Goal: Information Seeking & Learning: Check status

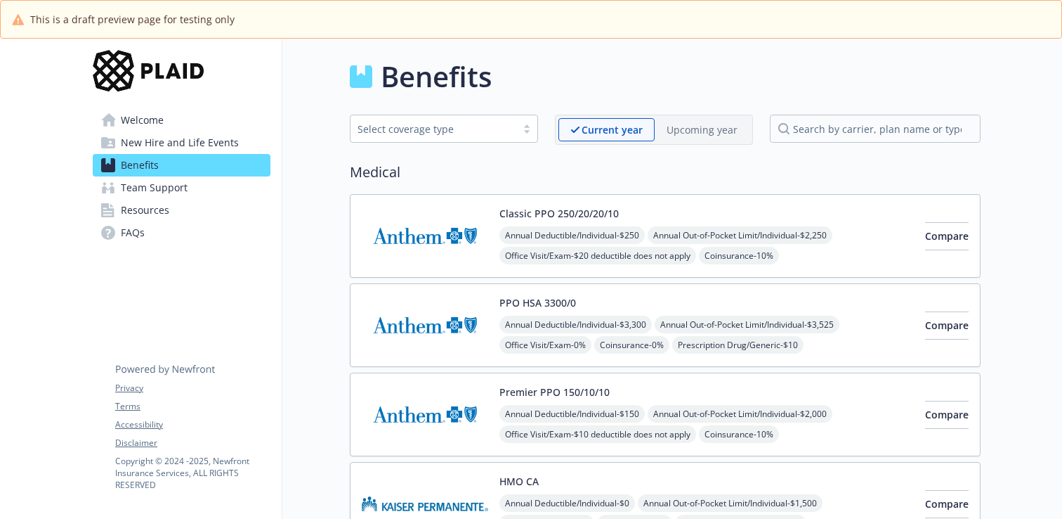
click at [717, 136] on p "Upcoming year" at bounding box center [702, 129] width 71 height 15
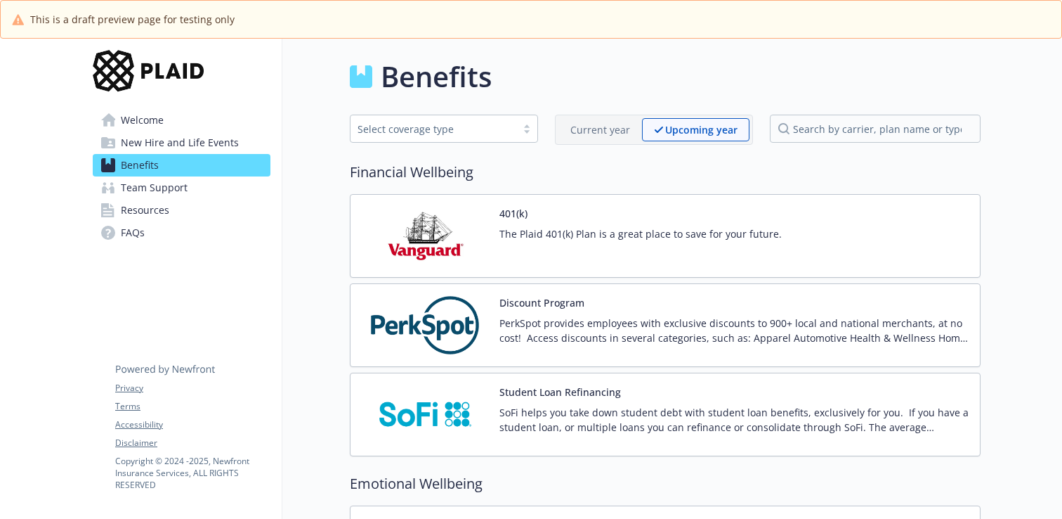
click at [614, 118] on div "Current year" at bounding box center [601, 129] width 84 height 23
